Goal: Find specific page/section: Find specific page/section

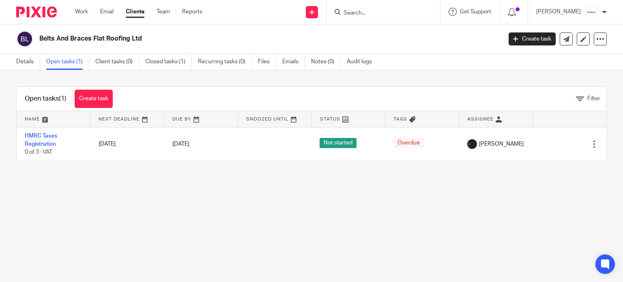
click at [370, 19] on div at bounding box center [382, 12] width 113 height 24
click at [392, 11] on input "Search" at bounding box center [378, 13] width 73 height 7
type input "cod"
click at [385, 31] on link at bounding box center [391, 32] width 101 height 12
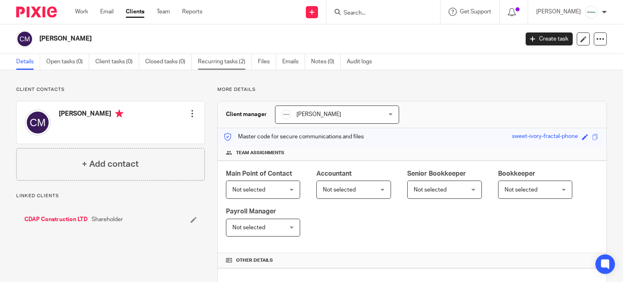
click at [231, 66] on link "Recurring tasks (2)" at bounding box center [225, 62] width 54 height 16
